Goal: Navigation & Orientation: Find specific page/section

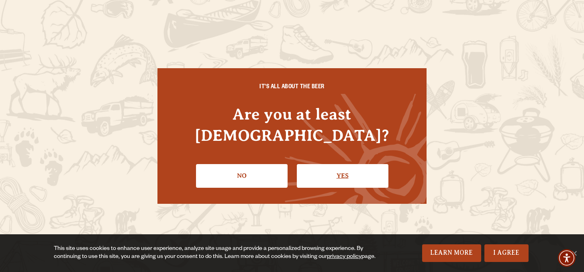
click at [330, 165] on link "Yes" at bounding box center [343, 175] width 92 height 23
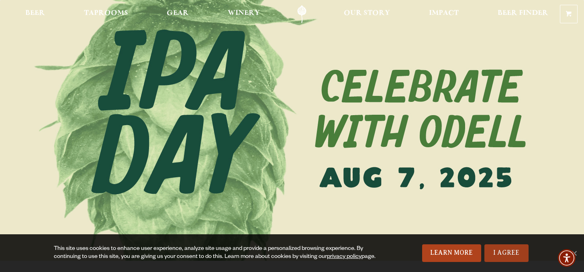
click at [516, 255] on link "I Agree" at bounding box center [506, 254] width 44 height 18
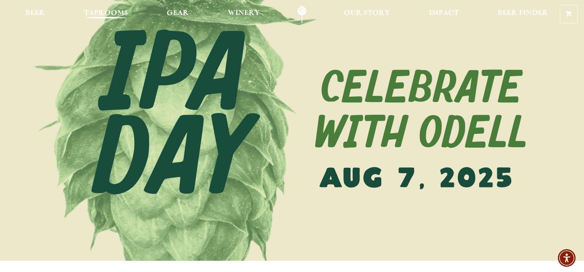
click at [100, 9] on link "Taprooms" at bounding box center [106, 14] width 55 height 18
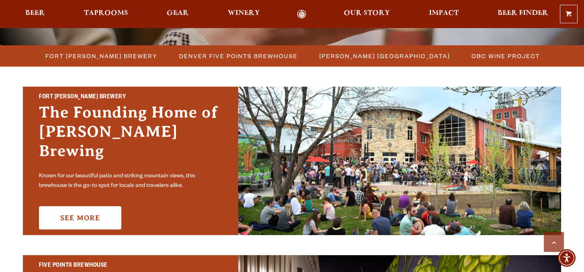
scroll to position [216, 0]
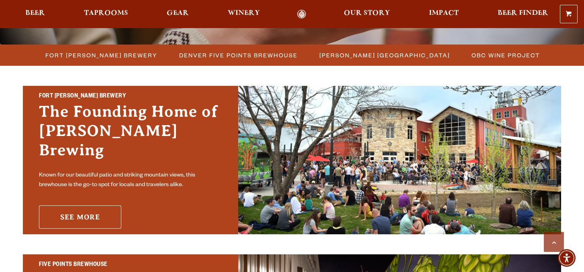
click at [91, 206] on link "See More" at bounding box center [80, 217] width 82 height 23
